Goal: Information Seeking & Learning: Understand process/instructions

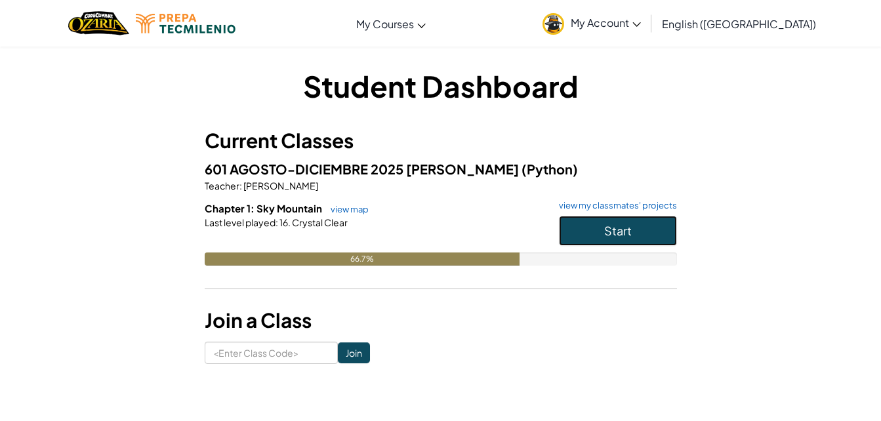
click at [654, 221] on button "Start" at bounding box center [618, 231] width 118 height 30
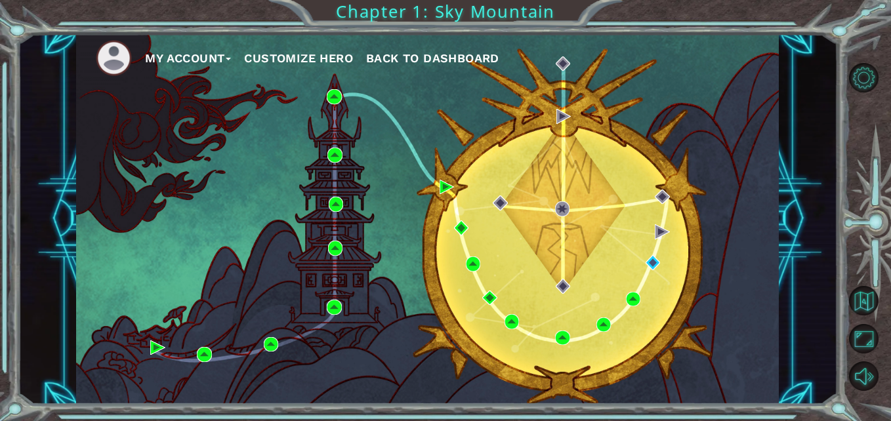
click at [652, 270] on div "My Account Customize Hero Back to Dashboard" at bounding box center [427, 218] width 703 height 371
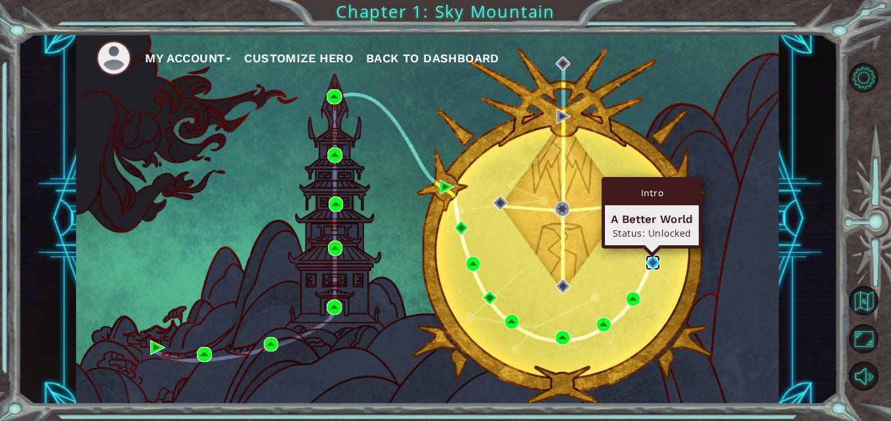
click at [653, 268] on img at bounding box center [653, 262] width 14 height 14
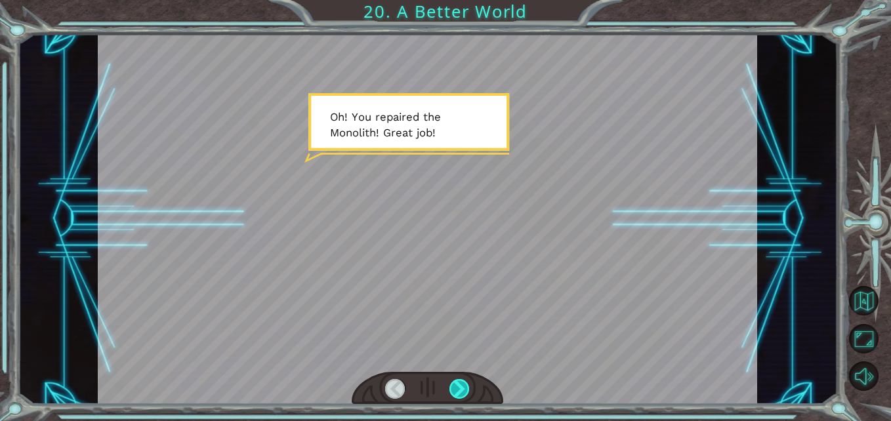
click at [467, 394] on div at bounding box center [460, 389] width 20 height 20
click at [461, 381] on div at bounding box center [460, 389] width 20 height 20
click at [461, 385] on div at bounding box center [460, 389] width 20 height 20
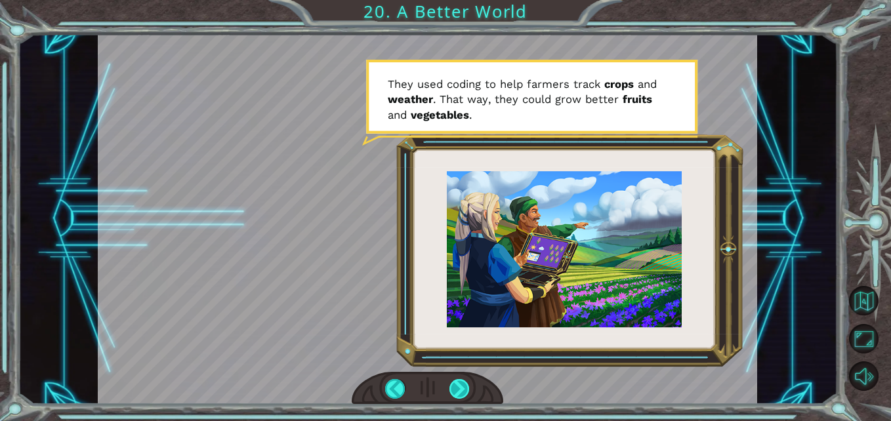
click at [461, 385] on div at bounding box center [460, 389] width 20 height 20
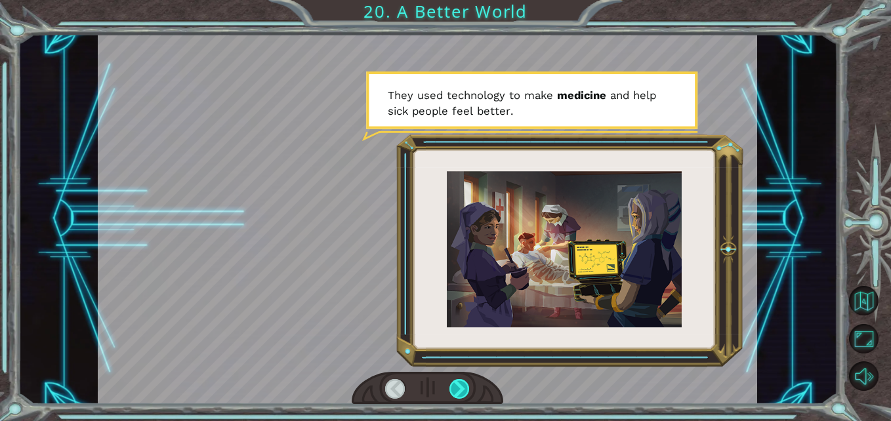
click at [461, 392] on div at bounding box center [460, 389] width 20 height 20
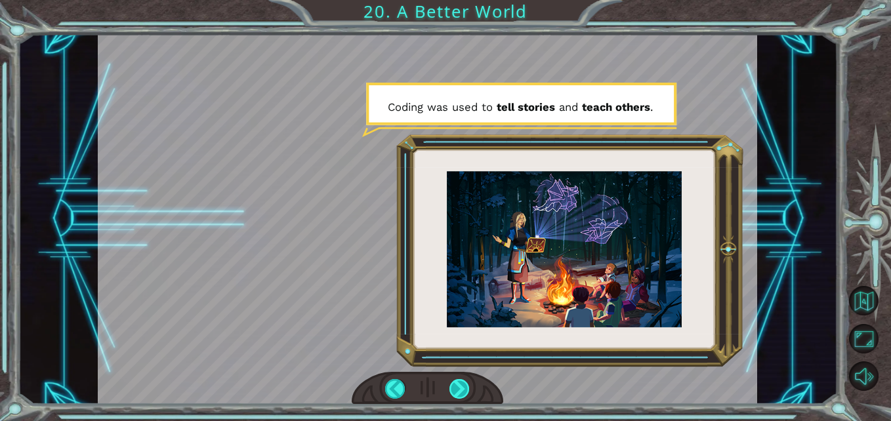
click at [461, 392] on div at bounding box center [460, 389] width 20 height 20
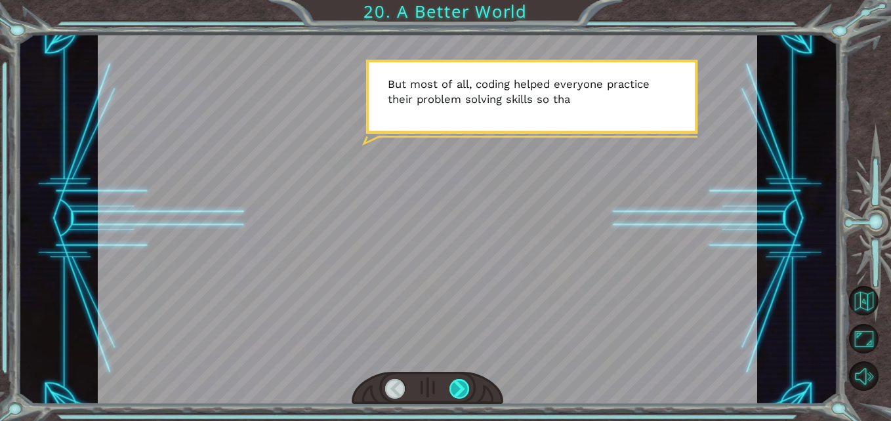
click at [461, 392] on div at bounding box center [460, 389] width 20 height 20
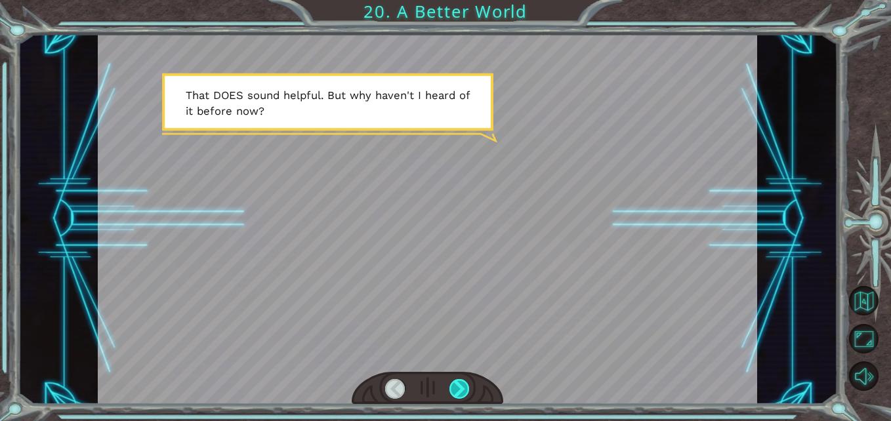
click at [461, 392] on div at bounding box center [460, 389] width 20 height 20
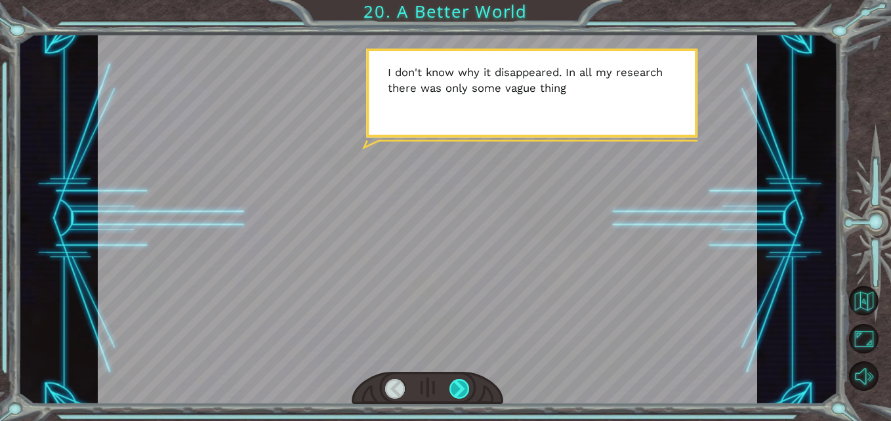
click at [461, 392] on div at bounding box center [460, 389] width 20 height 20
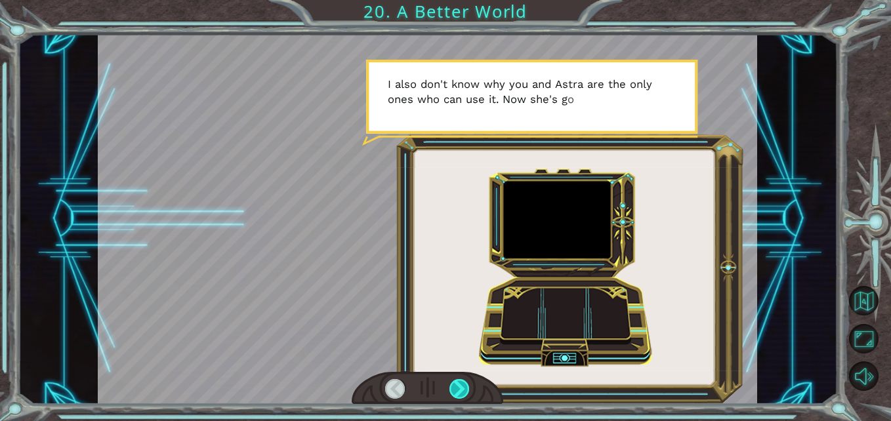
click at [461, 392] on div at bounding box center [460, 389] width 20 height 20
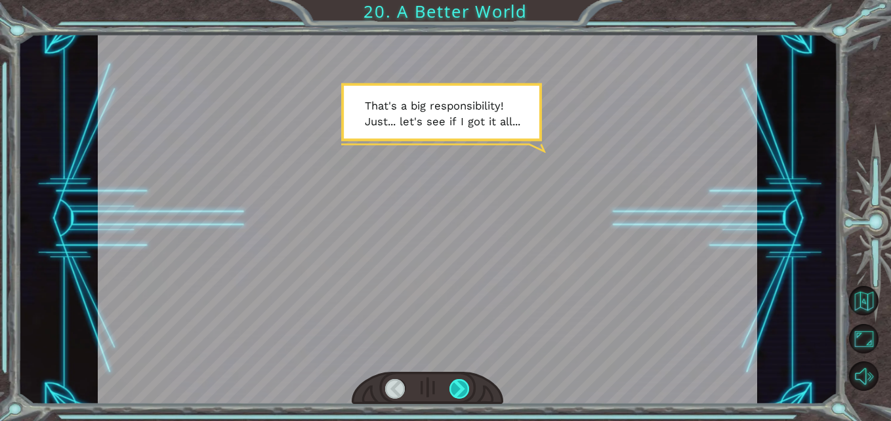
click at [461, 392] on div at bounding box center [460, 389] width 20 height 20
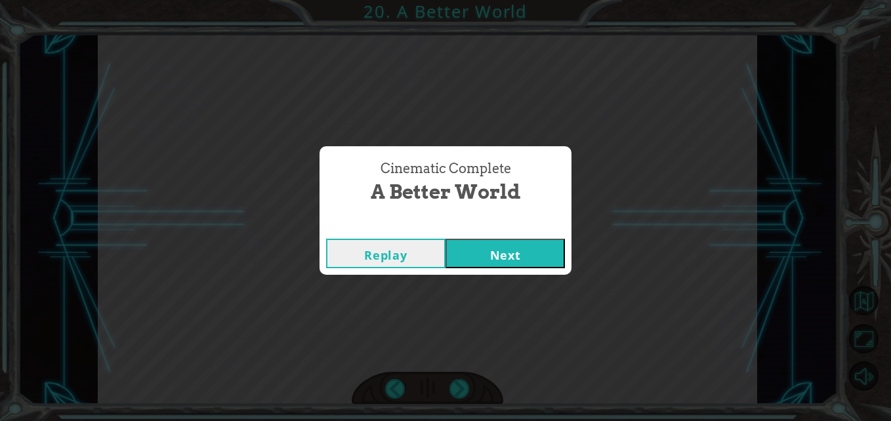
click at [501, 244] on button "Next" at bounding box center [505, 254] width 119 height 30
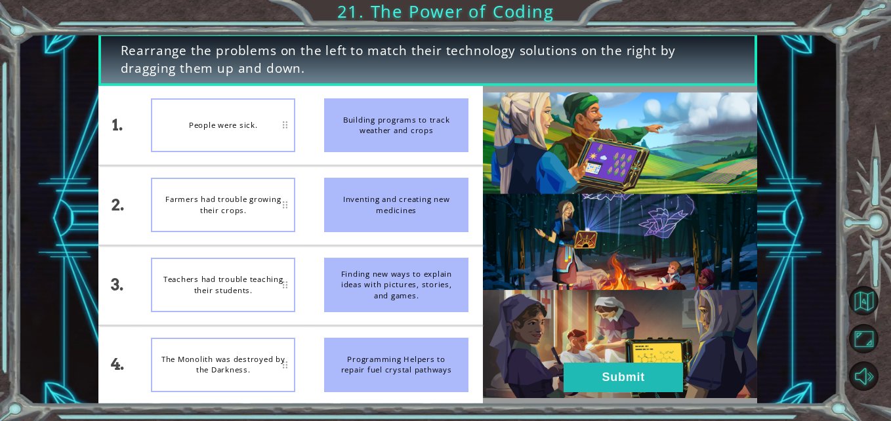
click at [255, 123] on div "People were sick." at bounding box center [223, 125] width 144 height 54
click at [331, 116] on div "Building programs to track weather and crops" at bounding box center [396, 125] width 144 height 54
click at [610, 380] on button "Submit" at bounding box center [623, 378] width 119 height 30
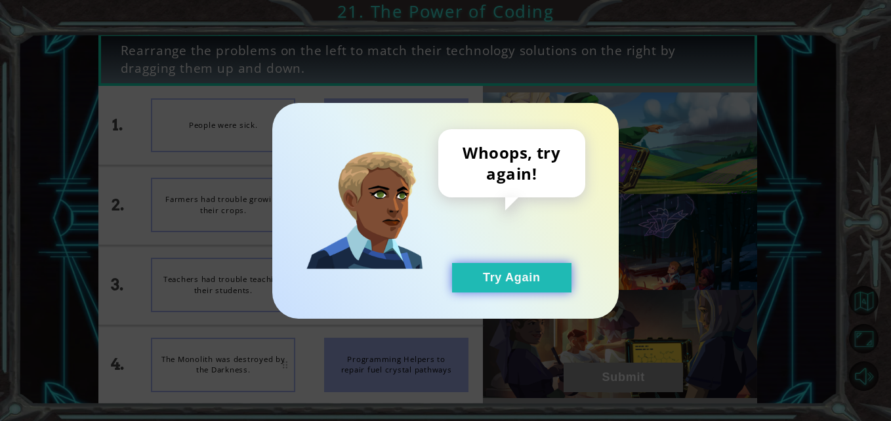
click at [545, 281] on button "Try Again" at bounding box center [511, 278] width 119 height 30
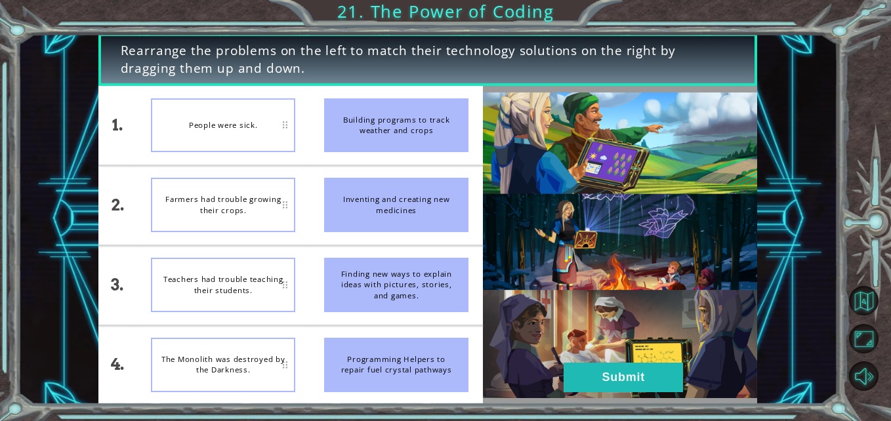
drag, startPoint x: 364, startPoint y: 213, endPoint x: 250, endPoint y: 203, distance: 114.0
click at [250, 203] on div "1. 2. 3. 4. People were sick. Farmers had trouble growing their crops. Teachers…" at bounding box center [290, 245] width 385 height 318
click at [250, 203] on div "Farmers had trouble growing their crops." at bounding box center [223, 205] width 144 height 54
click at [294, 200] on div "Farmers had trouble growing their crops." at bounding box center [223, 205] width 144 height 54
click at [366, 200] on div "Inventing and creating new medicines" at bounding box center [396, 205] width 144 height 54
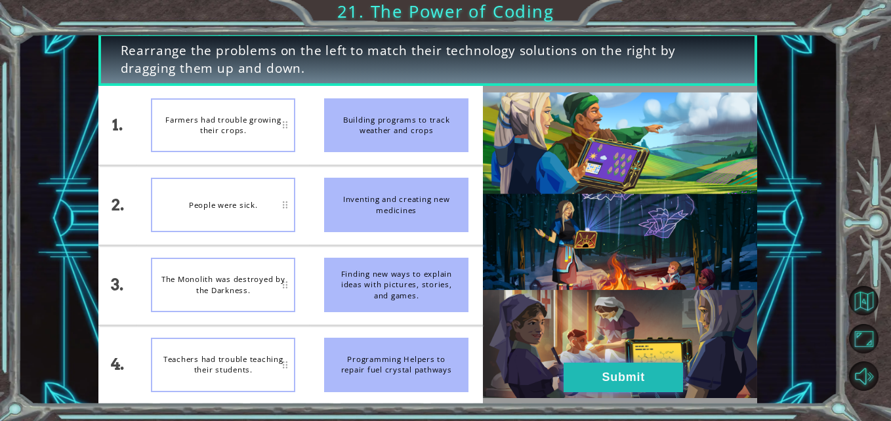
click at [621, 372] on button "Submit" at bounding box center [623, 378] width 119 height 30
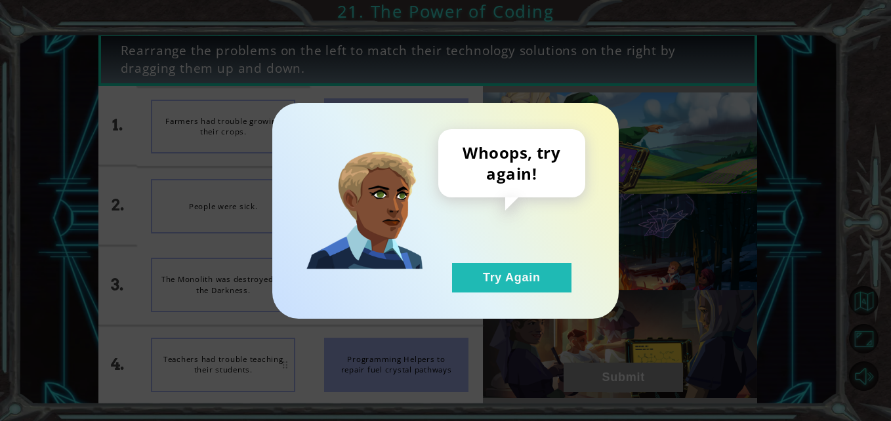
click at [524, 296] on div "Whoops, try again! Try Again" at bounding box center [445, 211] width 347 height 216
click at [514, 271] on button "Try Again" at bounding box center [511, 278] width 119 height 30
